Goal: Information Seeking & Learning: Learn about a topic

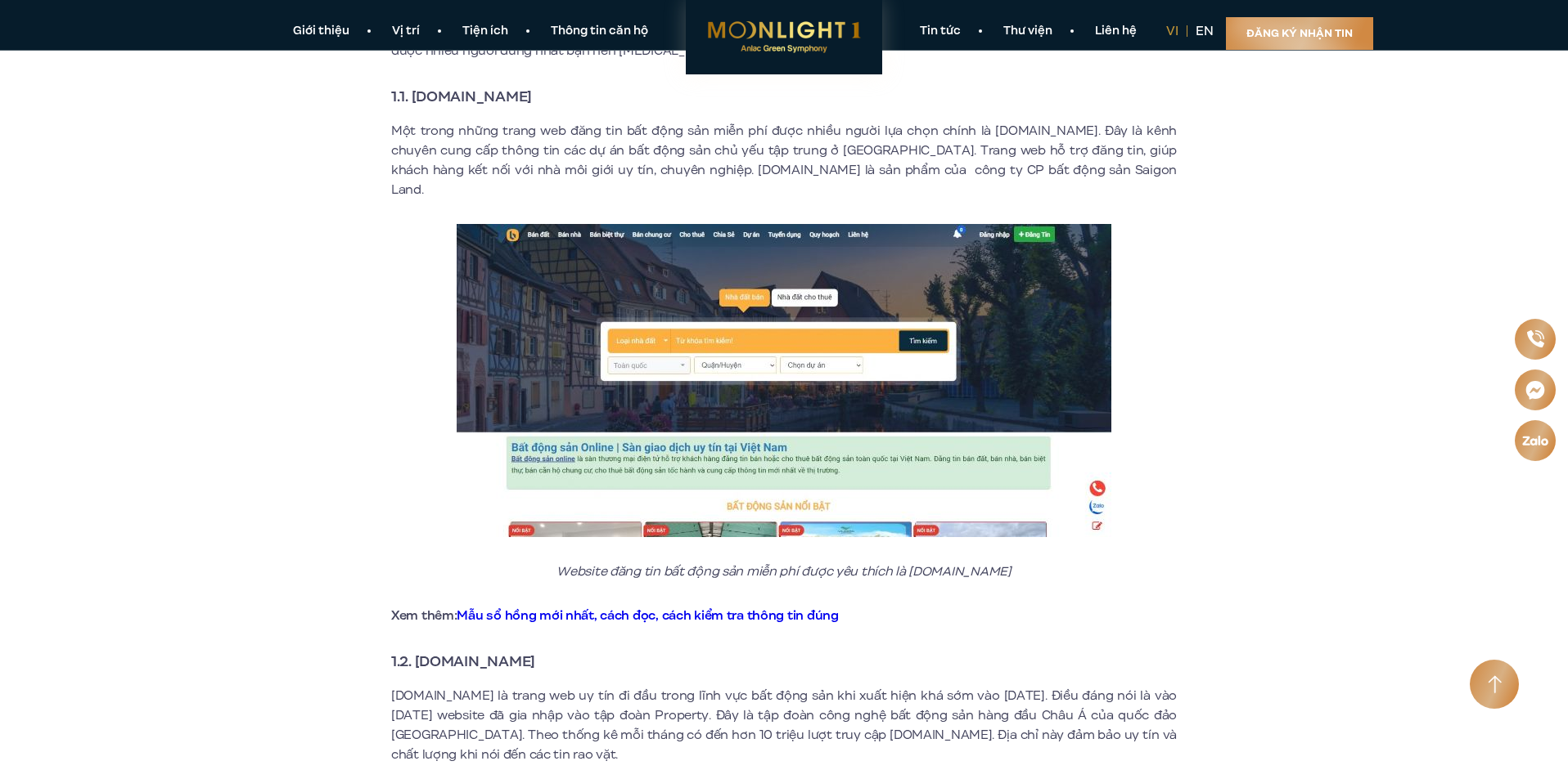
scroll to position [490, 0]
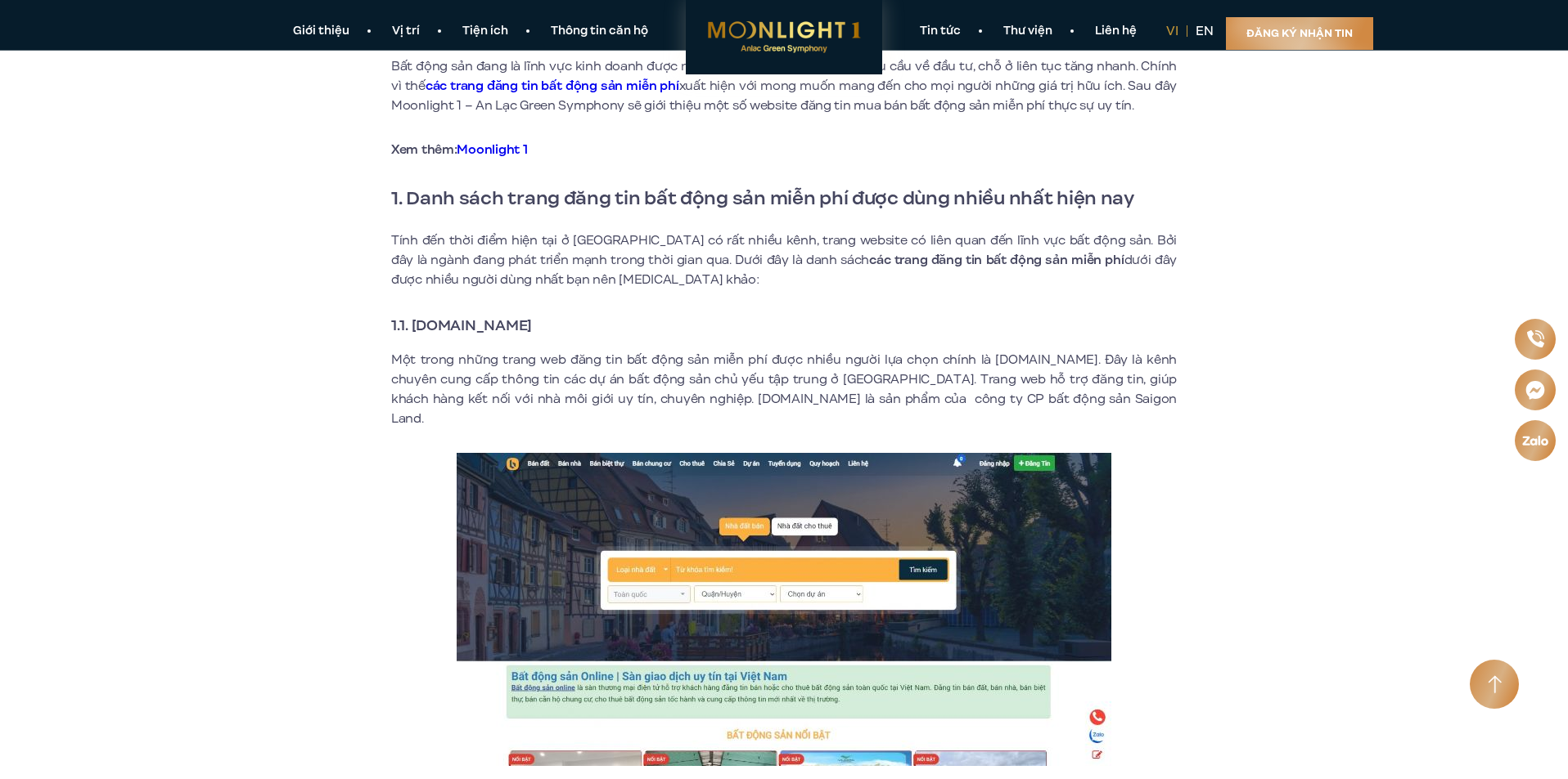
drag, startPoint x: 571, startPoint y: 327, endPoint x: 413, endPoint y: 325, distance: 158.0
click at [413, 325] on h3 "1.1. [DOMAIN_NAME]" at bounding box center [784, 326] width 785 height 23
copy strong "[DOMAIN_NAME]"
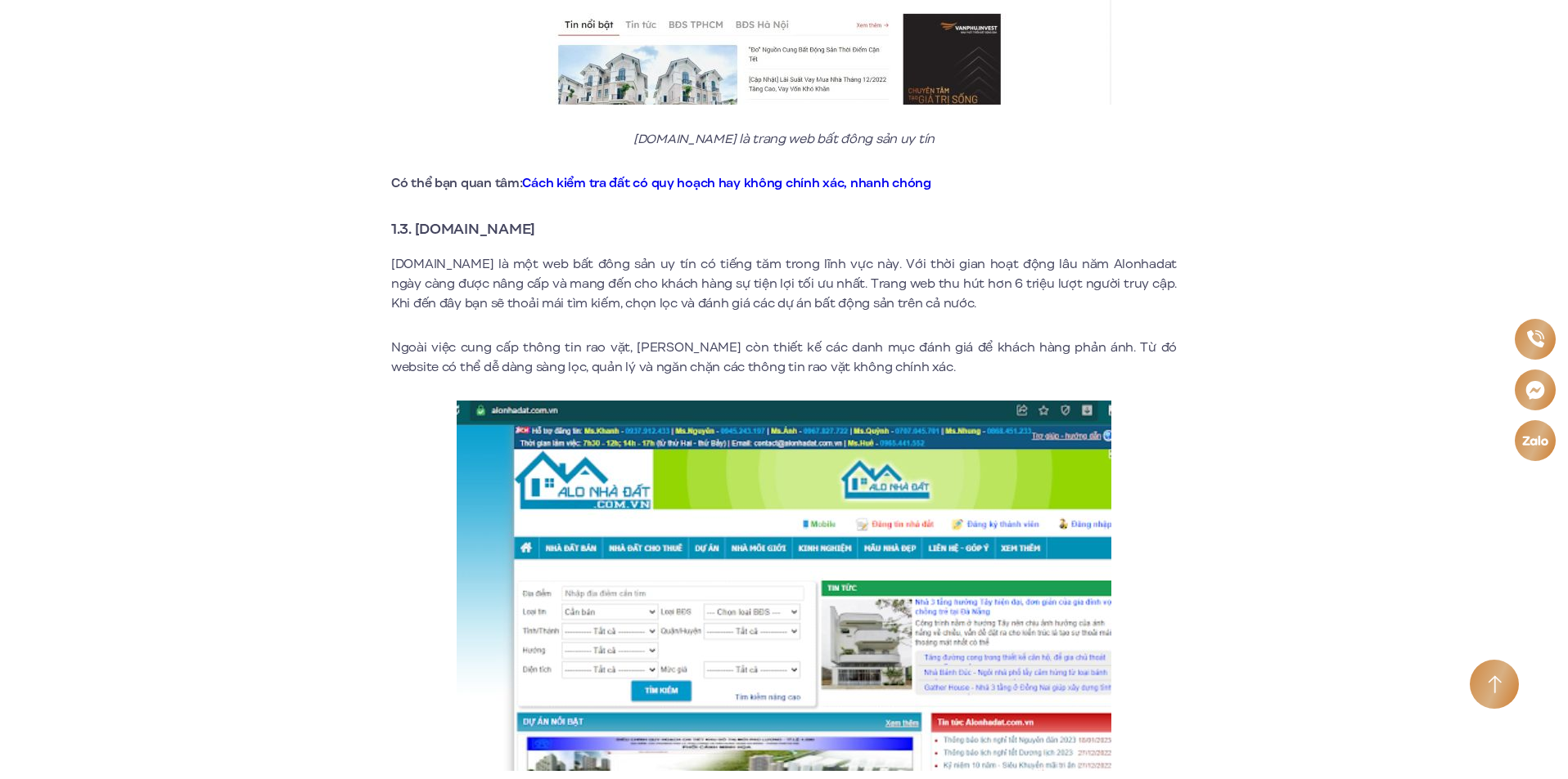
scroll to position [1717, 0]
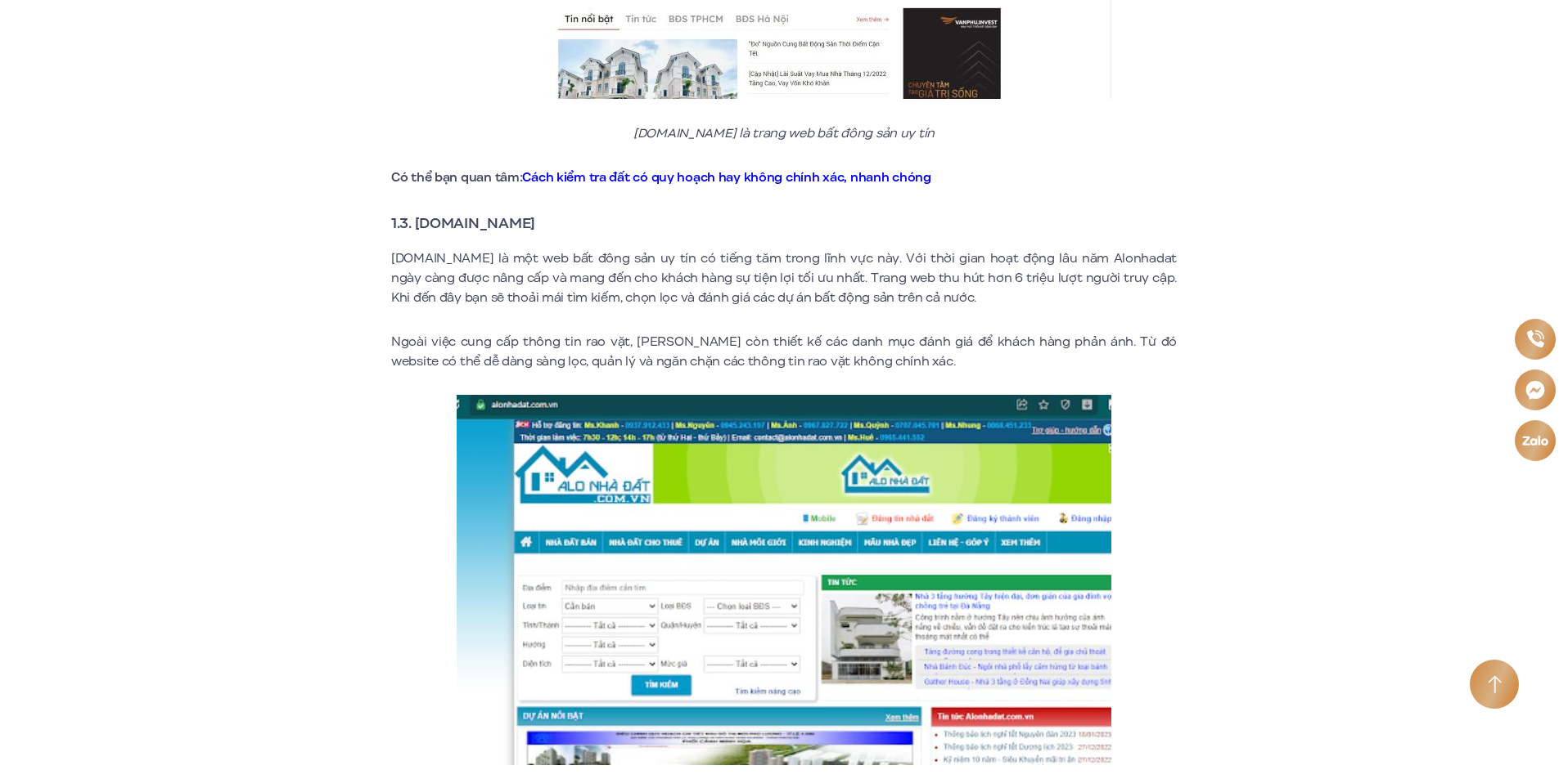
click at [515, 212] on strong "1.3. [DOMAIN_NAME]" at bounding box center [464, 223] width 144 height 21
drag, startPoint x: 418, startPoint y: 203, endPoint x: 555, endPoint y: 201, distance: 137.0
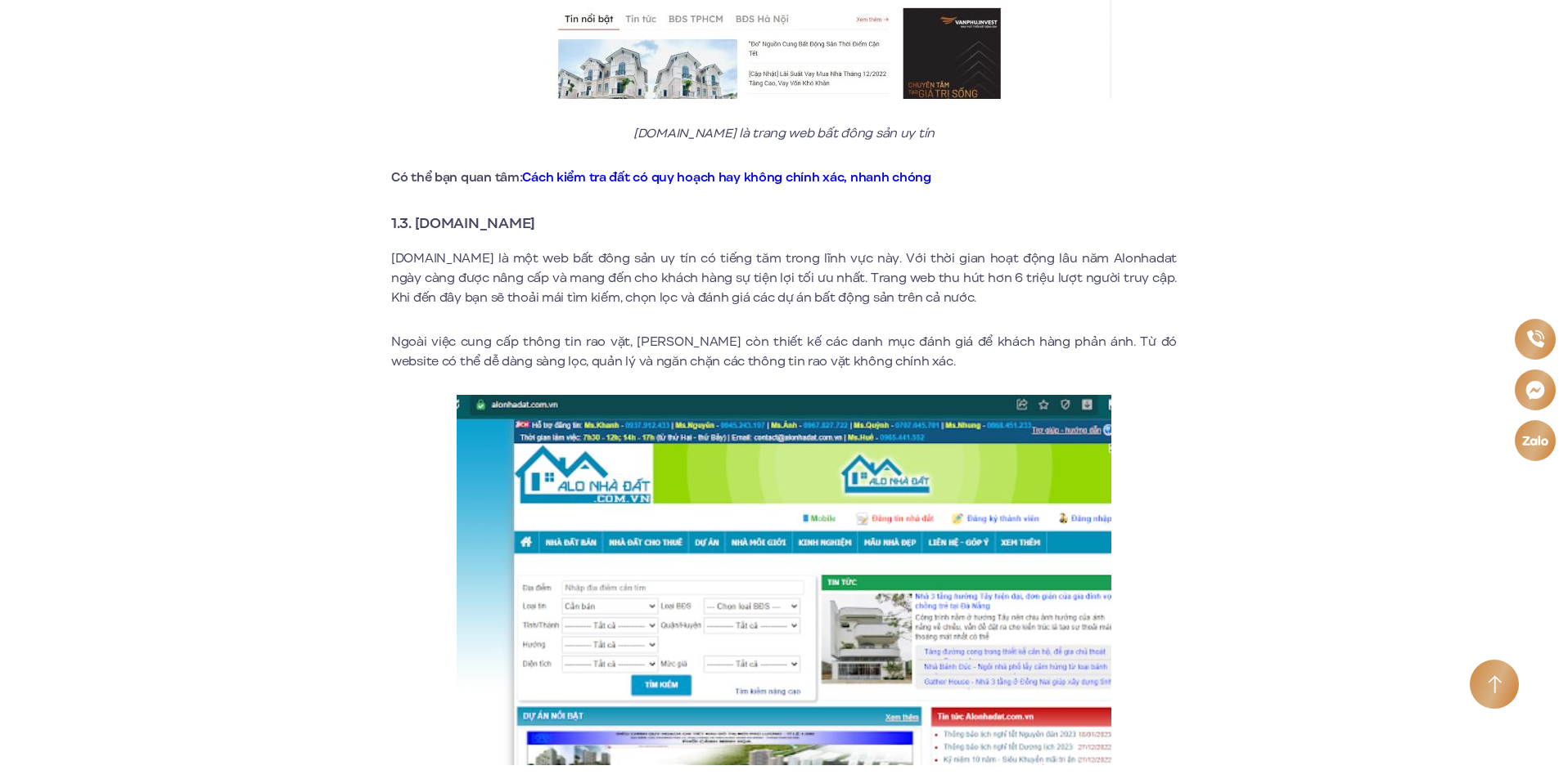
click at [555, 212] on h3 "1.3. [DOMAIN_NAME]" at bounding box center [784, 223] width 785 height 23
copy strong "[DOMAIN_NAME]"
click at [1134, 167] on p "Có thể bạn quan tâm: Cách kiểm tra đất có quy hoạch hay không chính xác, nhanh …" at bounding box center [784, 177] width 785 height 20
